Goal: Information Seeking & Learning: Learn about a topic

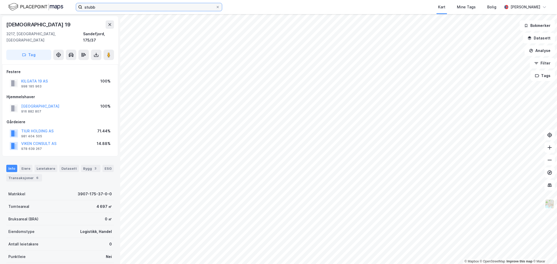
scroll to position [0, 0]
click at [96, 7] on input "stubb" at bounding box center [148, 7] width 133 height 8
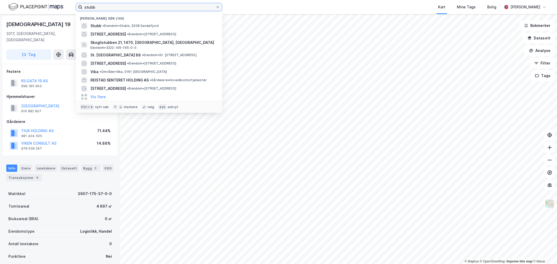
click at [96, 7] on input "stubb" at bounding box center [148, 7] width 133 height 8
paste input "Nye Vakås Vei 56"
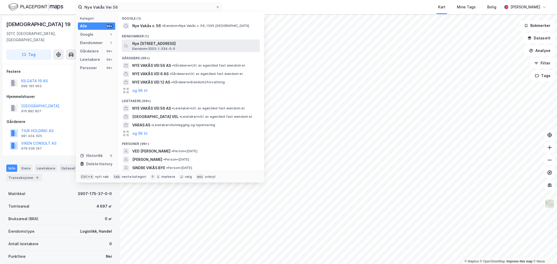
click at [155, 43] on span "Nye [STREET_ADDRESS]" at bounding box center [194, 43] width 125 height 6
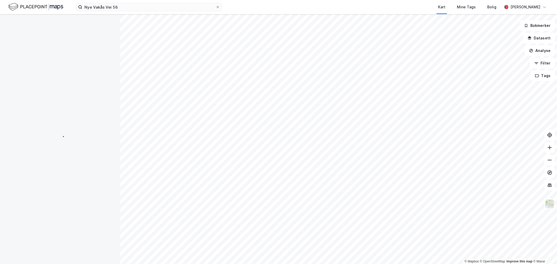
scroll to position [0, 0]
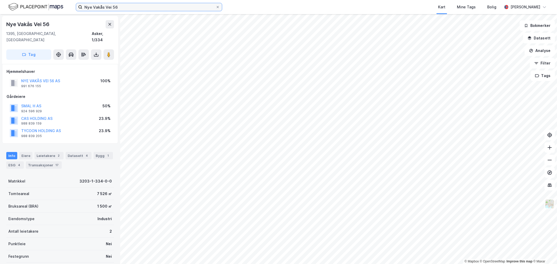
click at [94, 6] on input "Nye Vakås Vei 56" at bounding box center [148, 7] width 133 height 8
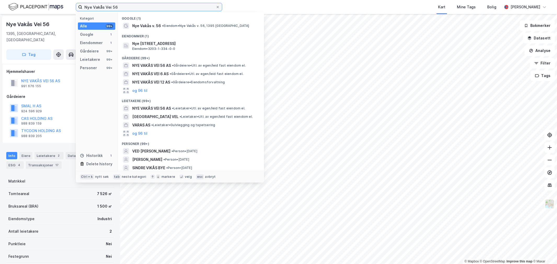
click at [94, 6] on input "Nye Vakås Vei 56" at bounding box center [148, 7] width 133 height 8
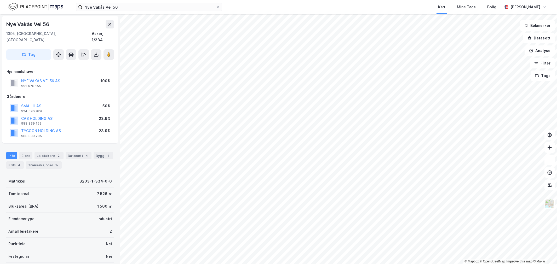
click at [1, 129] on div "Nye Vakås Vei 56 1395, [GEOGRAPHIC_DATA], [GEOGRAPHIC_DATA] Asker, 1/334 Tag Hj…" at bounding box center [60, 139] width 120 height 250
drag, startPoint x: 66, startPoint y: 73, endPoint x: 17, endPoint y: 73, distance: 48.9
click at [17, 77] on div "NYE VAKÅS VEI 56 AS 991 676 155 100%" at bounding box center [60, 83] width 107 height 13
click at [106, 3] on input "Nye Vakås Vei 56" at bounding box center [148, 7] width 133 height 8
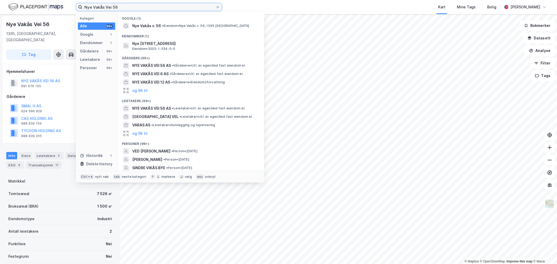
click at [106, 3] on input "Nye Vakås Vei 56" at bounding box center [148, 7] width 133 height 8
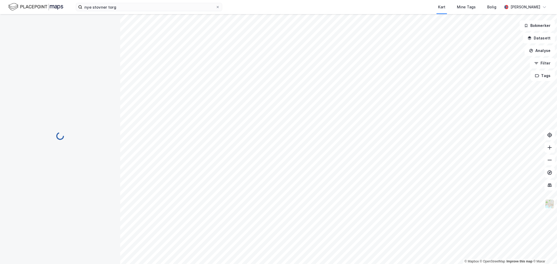
scroll to position [0, 0]
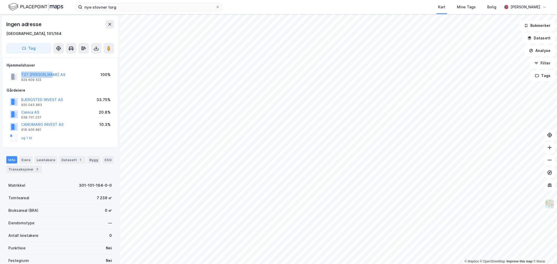
drag, startPoint x: 57, startPoint y: 75, endPoint x: 5, endPoint y: 72, distance: 52.3
click at [5, 72] on div "Hjemmelshaver T27 ANDELER AS 929 609 522 100% Gårdeiere BJERGSTED INVEST AS 920…" at bounding box center [60, 103] width 116 height 90
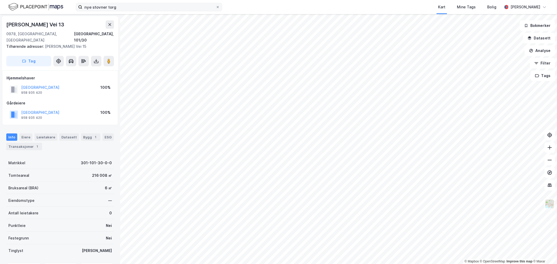
scroll to position [0, 0]
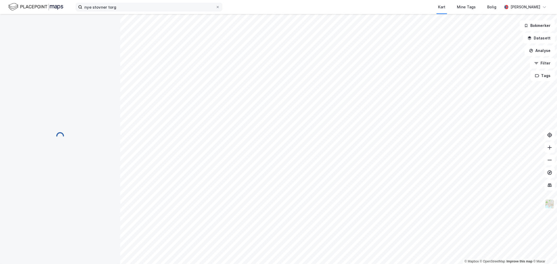
scroll to position [0, 0]
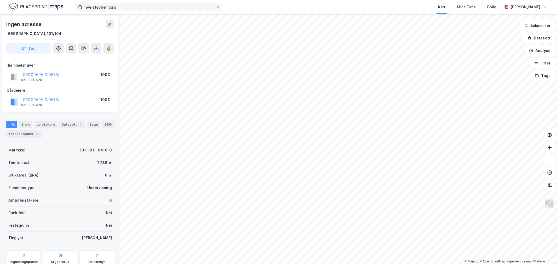
scroll to position [0, 0]
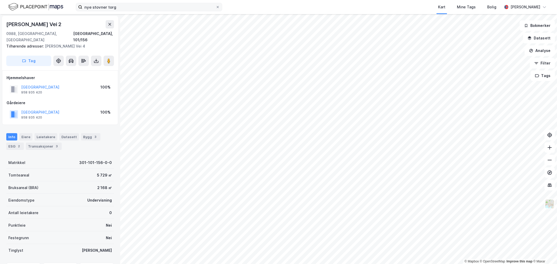
scroll to position [0, 0]
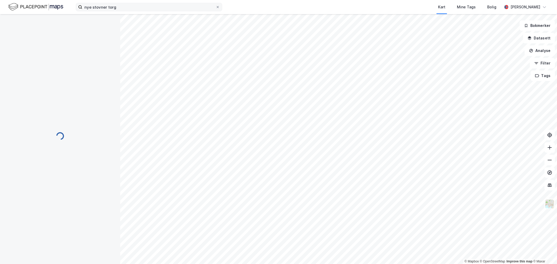
scroll to position [0, 0]
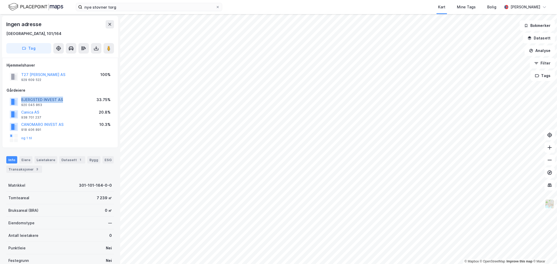
drag, startPoint x: 66, startPoint y: 97, endPoint x: 27, endPoint y: 98, distance: 38.1
click at [12, 99] on div "BJERGSTED INVEST AS 920 045 863 33.75%" at bounding box center [60, 102] width 107 height 13
drag, startPoint x: 65, startPoint y: 121, endPoint x: 18, endPoint y: 124, distance: 47.1
click at [18, 124] on div "CANOMARO INVEST AS 918 406 891 10.3%" at bounding box center [60, 126] width 107 height 13
click at [96, 6] on input "nye stovner torg" at bounding box center [148, 7] width 133 height 8
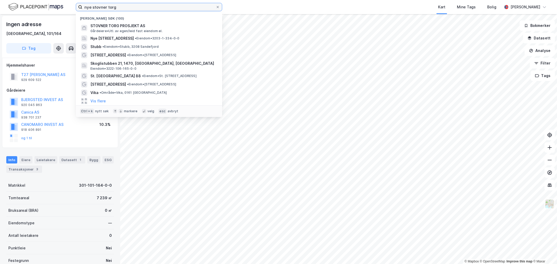
click at [96, 6] on input "nye stovner torg" at bounding box center [148, 7] width 133 height 8
paste input "[STREET_ADDRESS] AS"
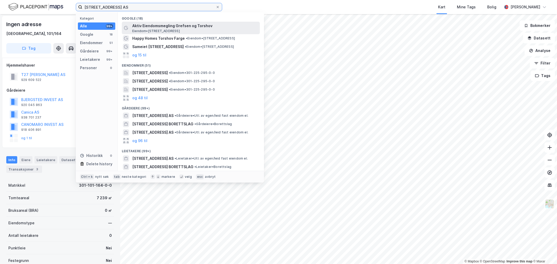
type input "[STREET_ADDRESS] AS"
click at [171, 27] on span "Aktiv Eiendomsmegling Grefsen og Torshov" at bounding box center [194, 26] width 125 height 6
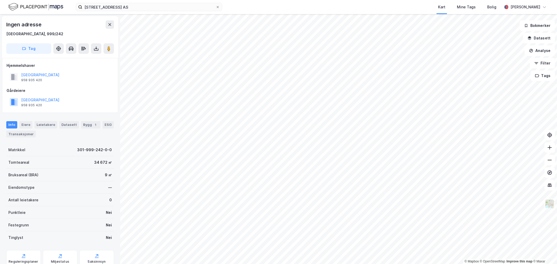
scroll to position [0, 0]
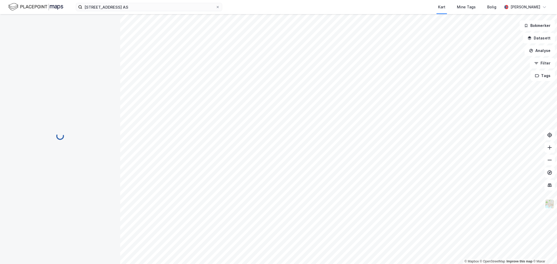
scroll to position [0, 0]
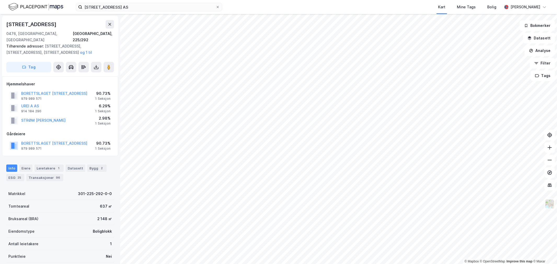
scroll to position [0, 0]
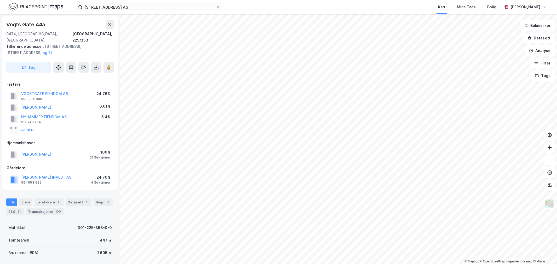
scroll to position [0, 0]
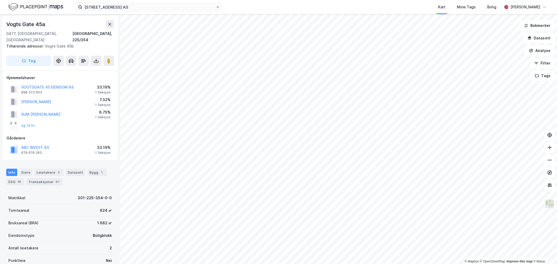
scroll to position [0, 0]
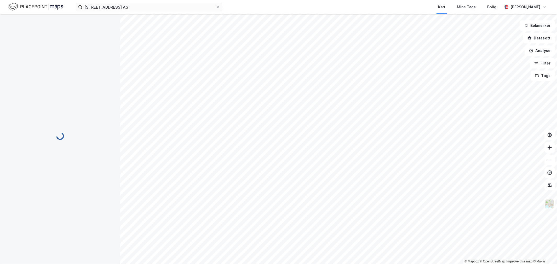
scroll to position [0, 0]
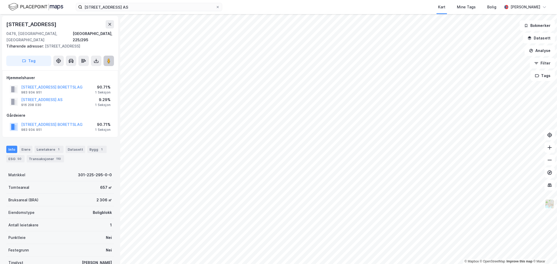
click at [107, 59] on button at bounding box center [108, 61] width 10 height 10
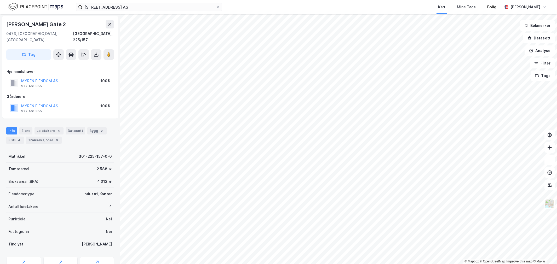
scroll to position [0, 0]
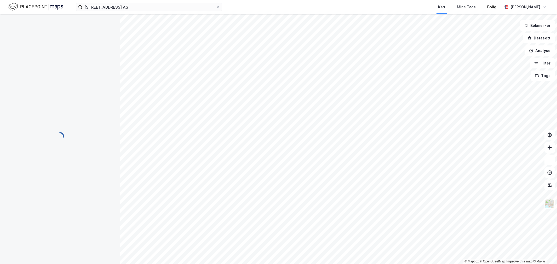
scroll to position [0, 0]
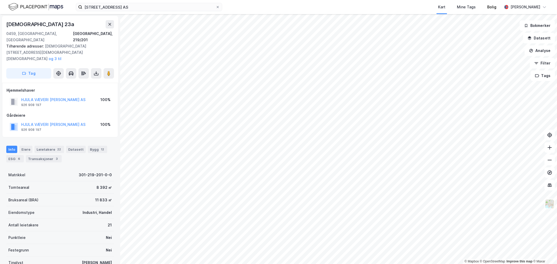
scroll to position [0, 0]
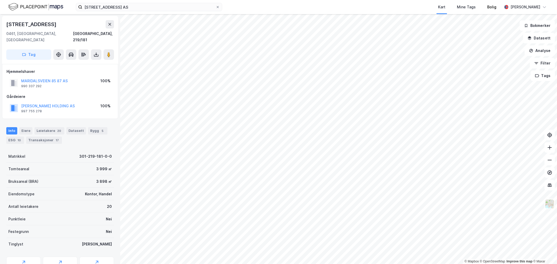
scroll to position [0, 0]
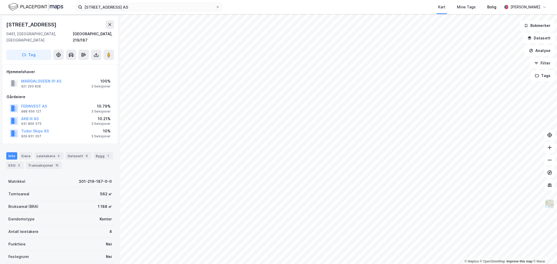
scroll to position [0, 0]
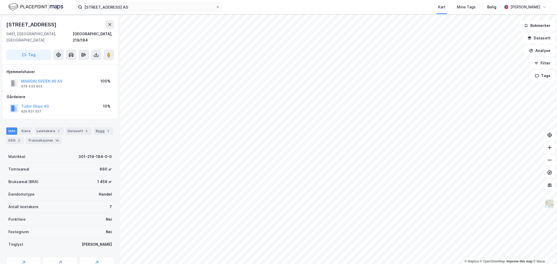
scroll to position [0, 0]
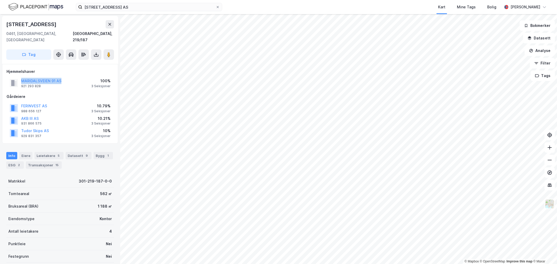
drag, startPoint x: 72, startPoint y: 73, endPoint x: 5, endPoint y: 73, distance: 66.4
click at [5, 73] on div "Hjemmelshaver MARIDALSVEIEN 91 AS 921 293 828 100% 3 Seksjoner Gårdeiere FERINV…" at bounding box center [60, 104] width 116 height 80
